Goal: Task Accomplishment & Management: Manage account settings

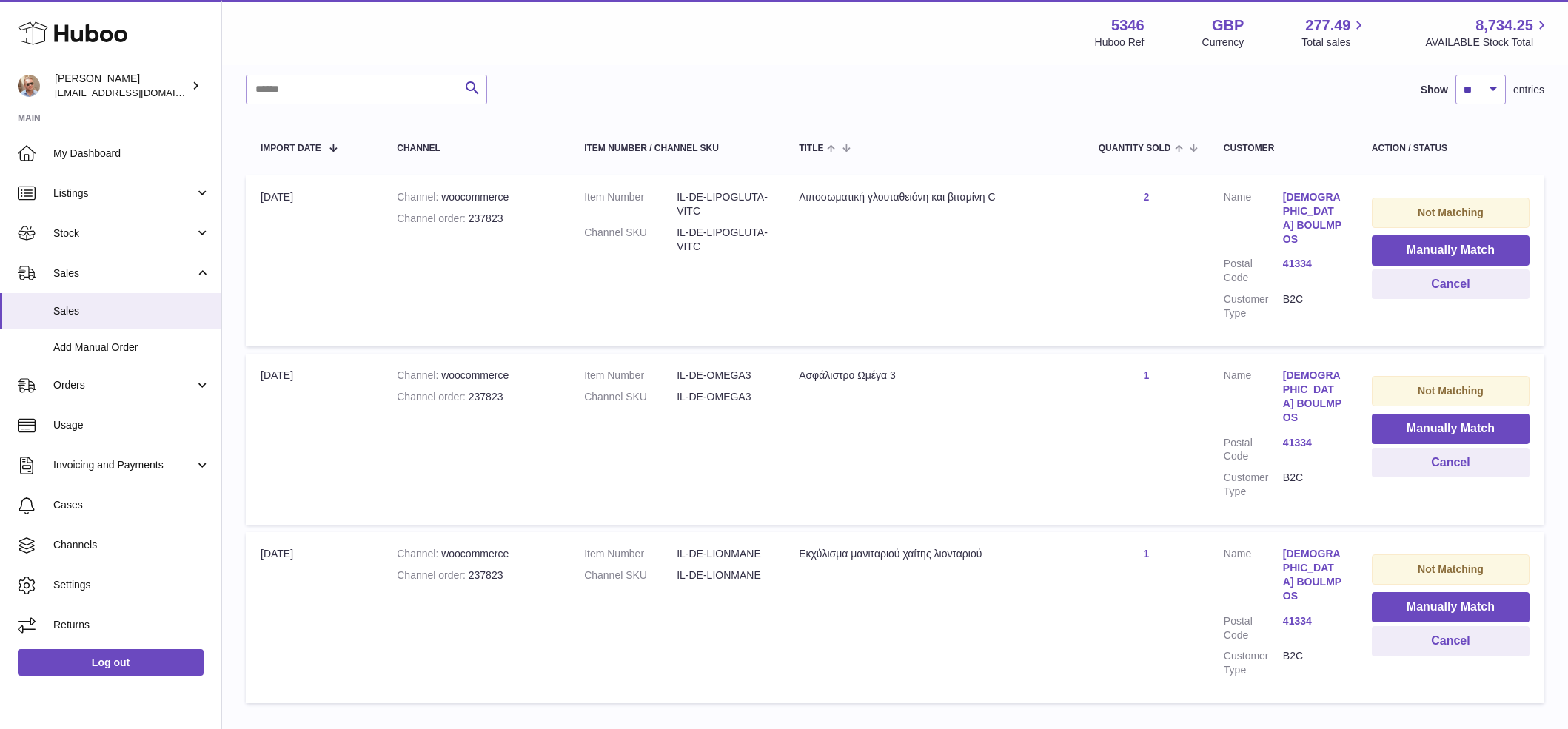
scroll to position [185, 0]
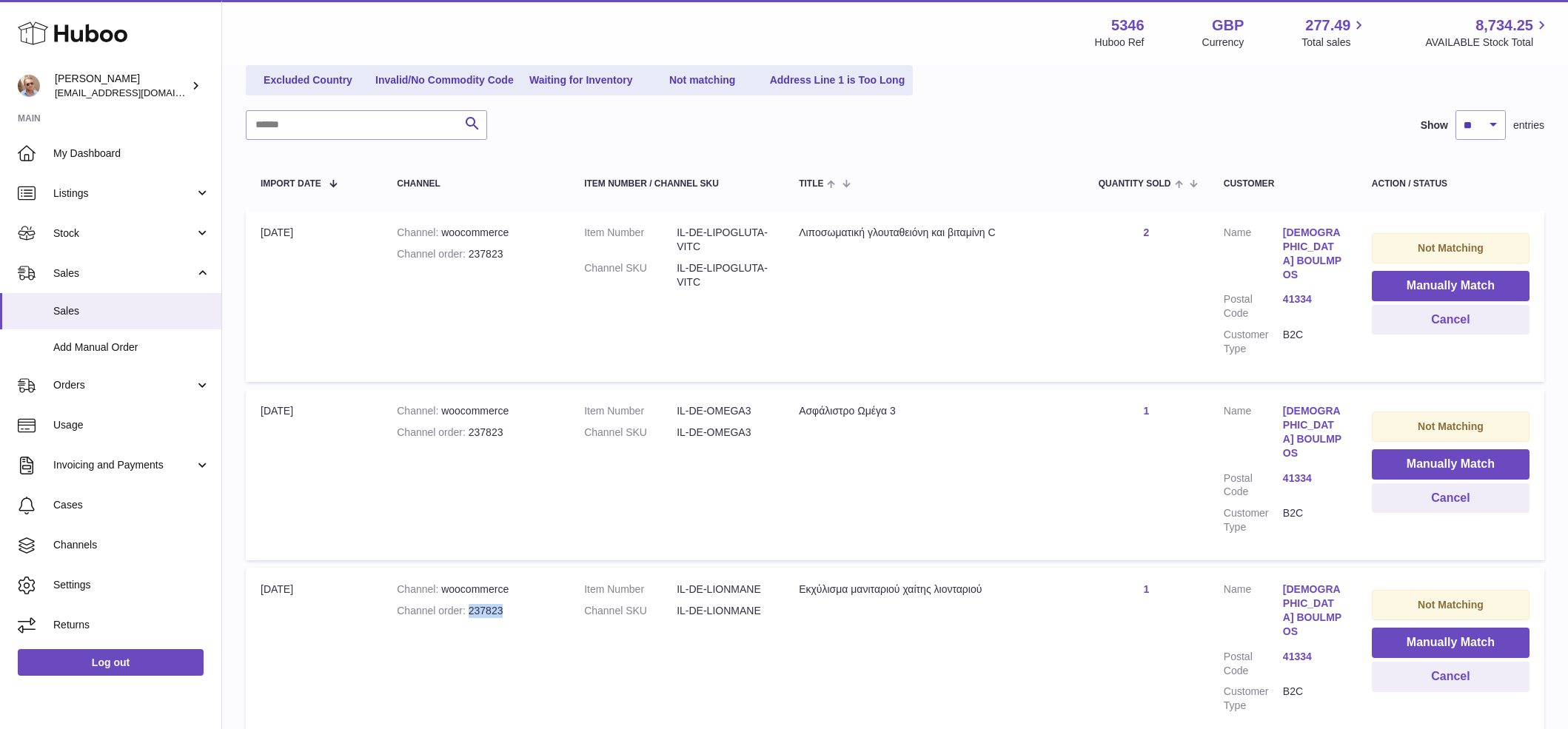
drag, startPoint x: 499, startPoint y: 584, endPoint x: 552, endPoint y: 610, distance: 59.0
click at [466, 604] on div "Channel order 237823" at bounding box center [476, 611] width 157 height 14
copy div "237823"
click at [1447, 320] on button "Cancel" at bounding box center [1451, 320] width 157 height 30
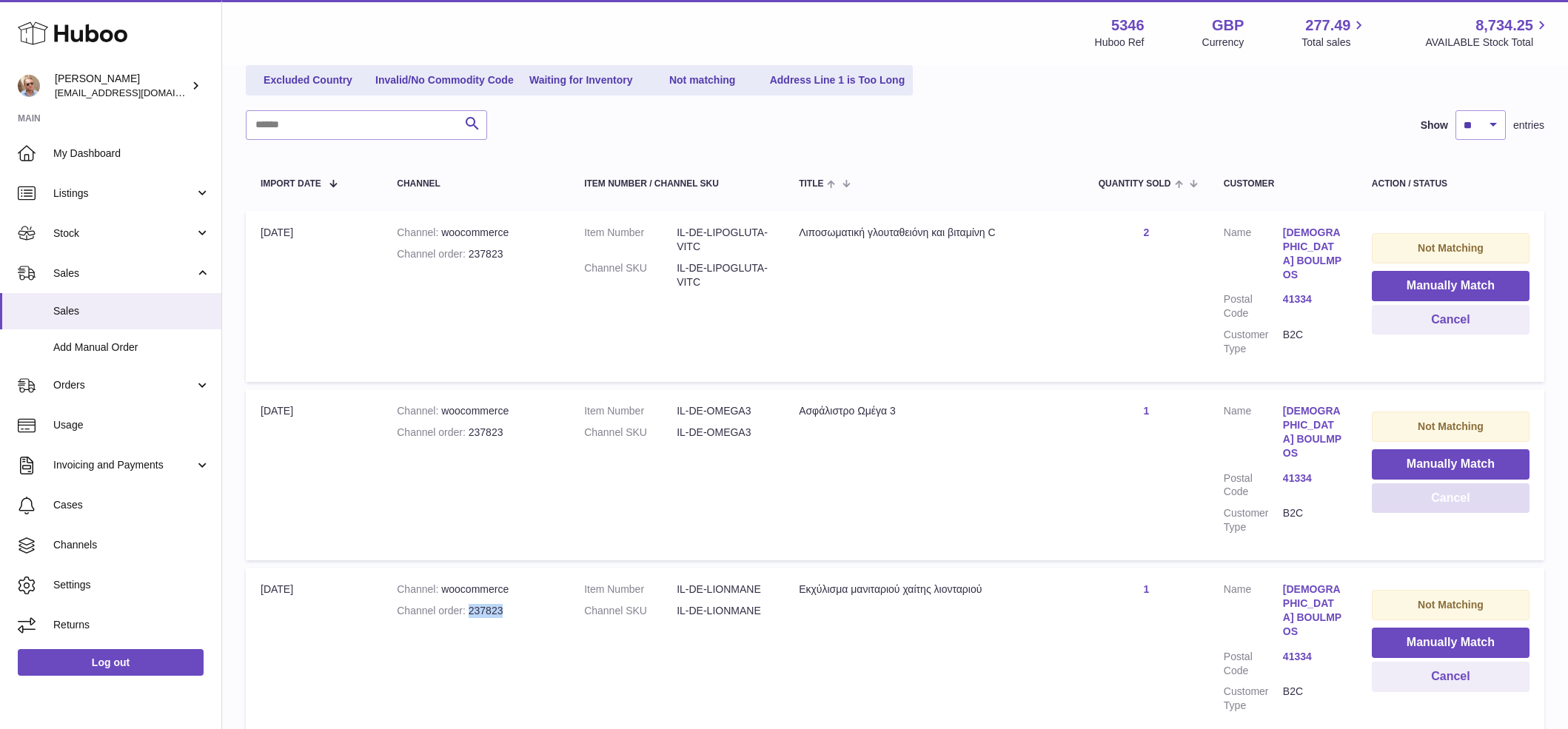
click at [1470, 483] on button "Cancel" at bounding box center [1451, 498] width 157 height 30
click at [1451, 662] on button "Cancel" at bounding box center [1451, 676] width 157 height 30
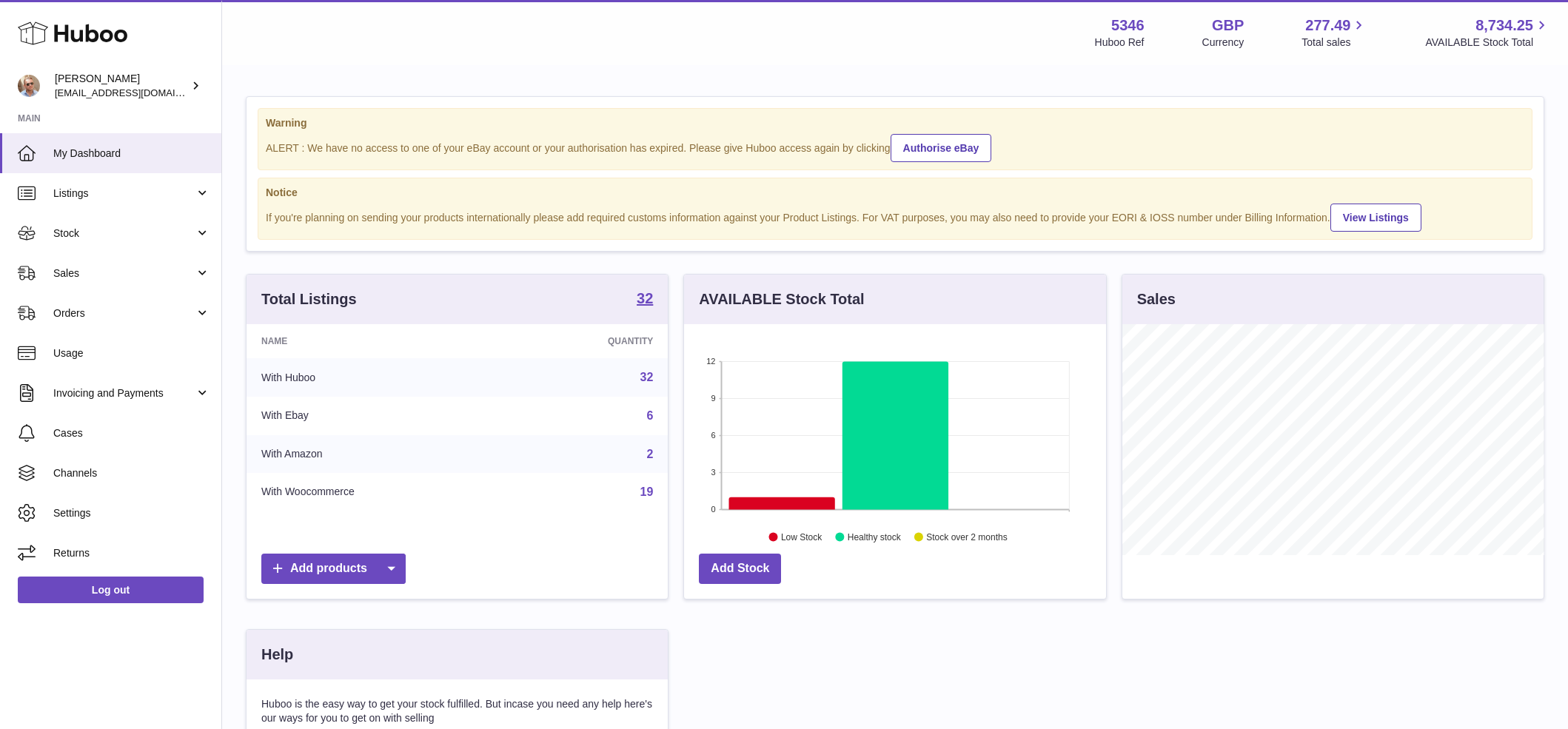
scroll to position [231, 422]
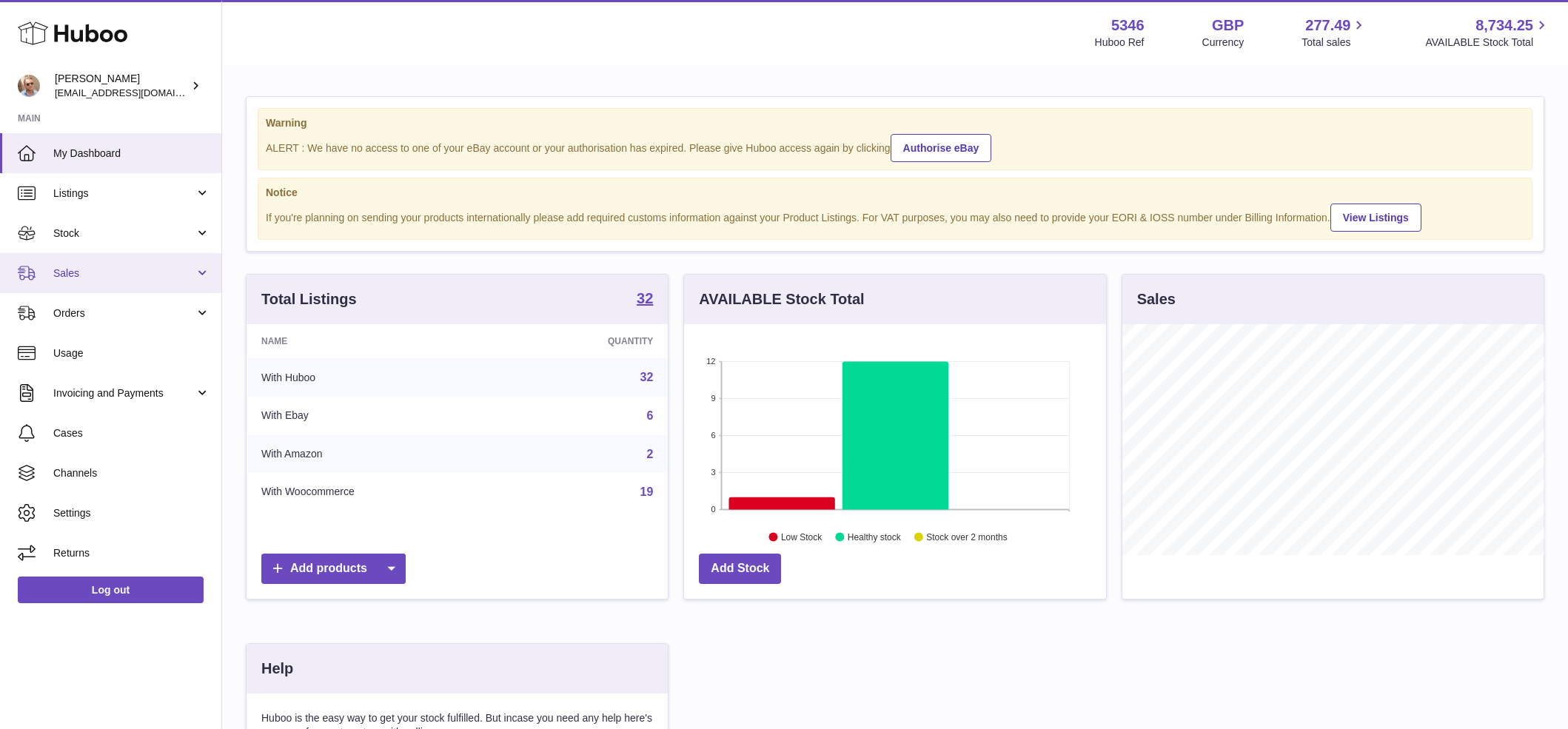
click at [73, 267] on span "Sales" at bounding box center [124, 273] width 141 height 14
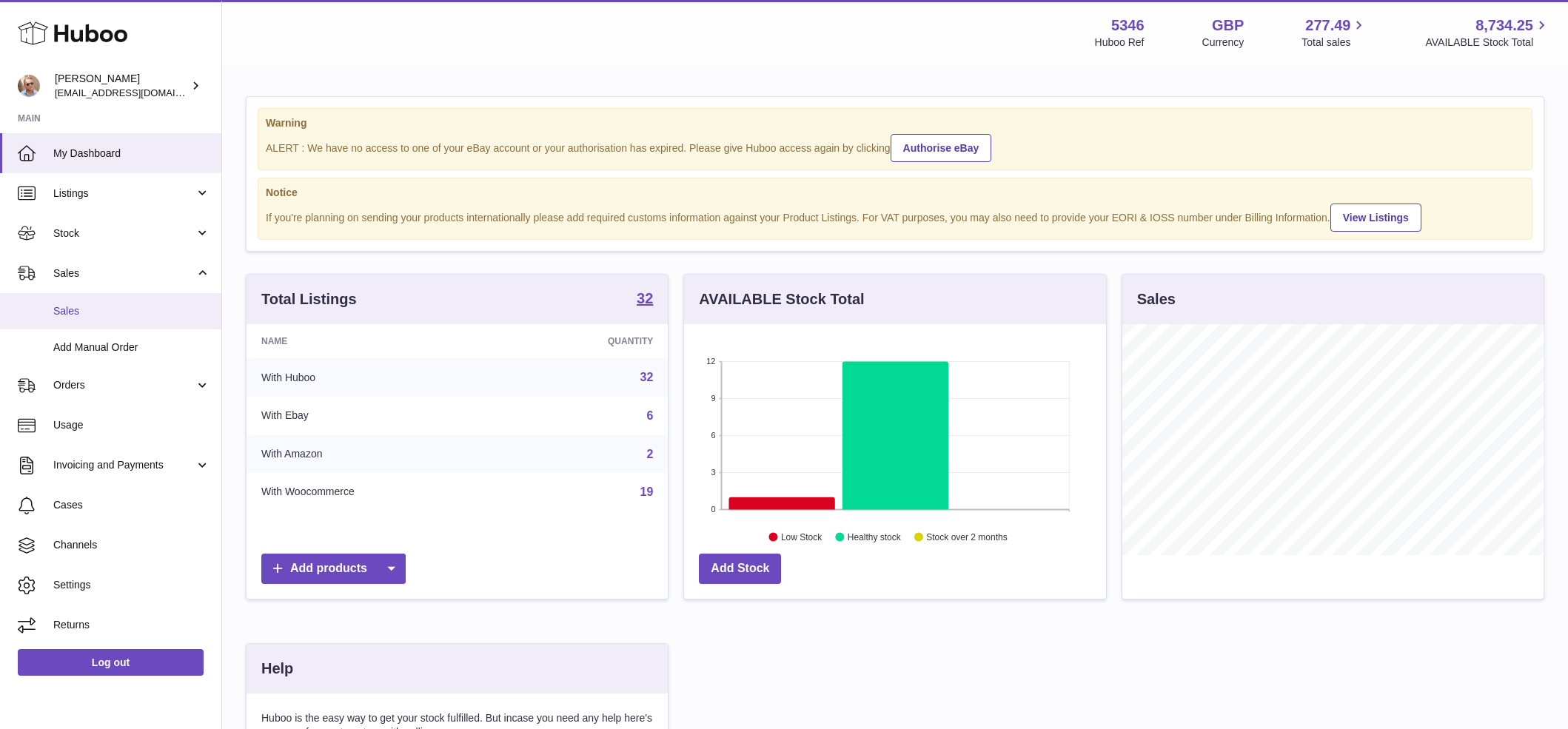
click at [81, 311] on span "Sales" at bounding box center [131, 311] width 157 height 14
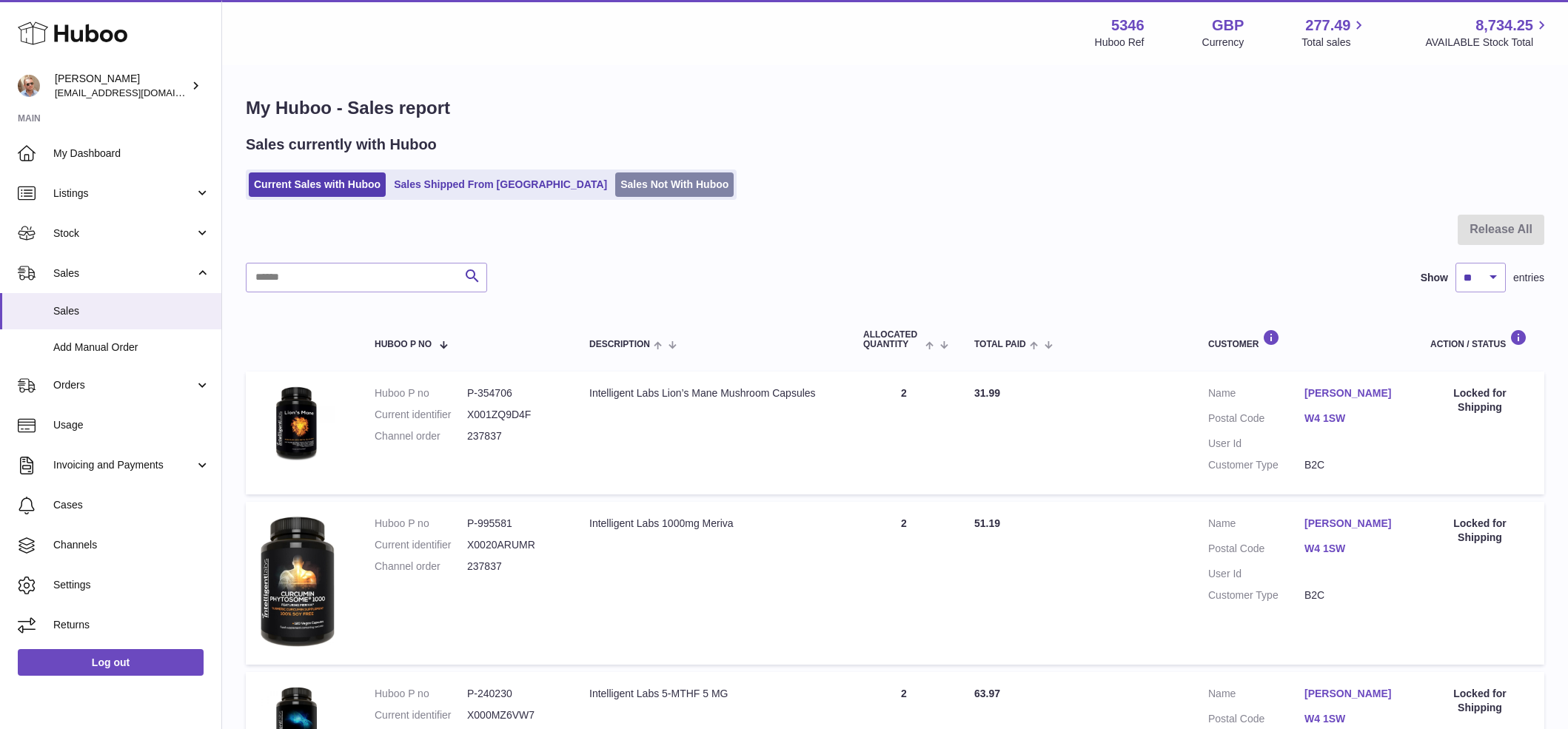
click at [615, 180] on link "Sales Not With Huboo" at bounding box center [674, 185] width 118 height 25
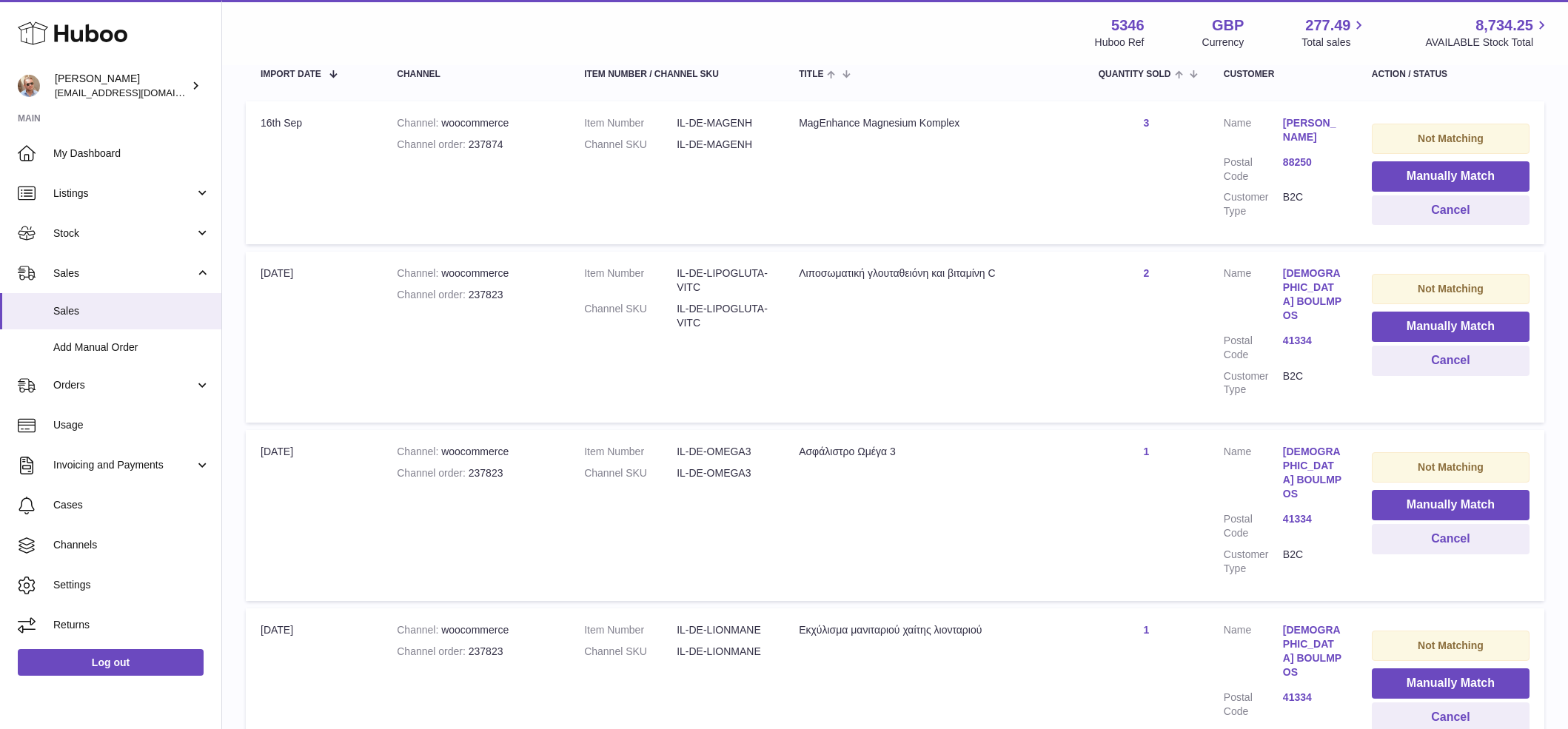
scroll to position [314, 0]
